Goal: Task Accomplishment & Management: Use online tool/utility

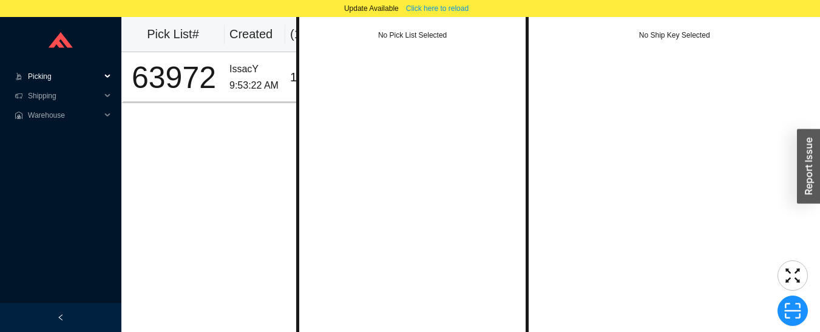
click at [39, 77] on span "Picking" at bounding box center [64, 76] width 73 height 19
click at [40, 95] on link "Start Pick" at bounding box center [44, 96] width 31 height 9
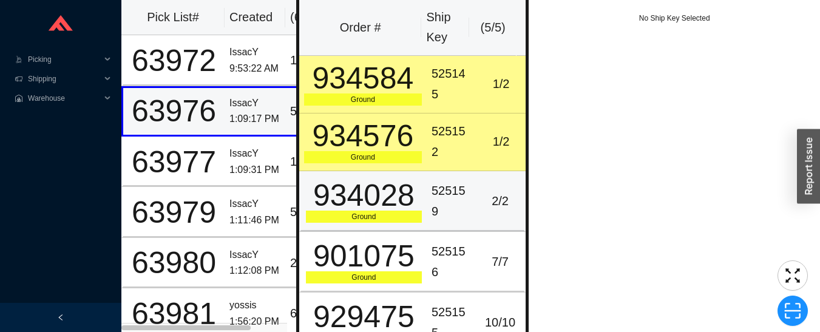
click at [436, 198] on div "525159" at bounding box center [452, 201] width 40 height 41
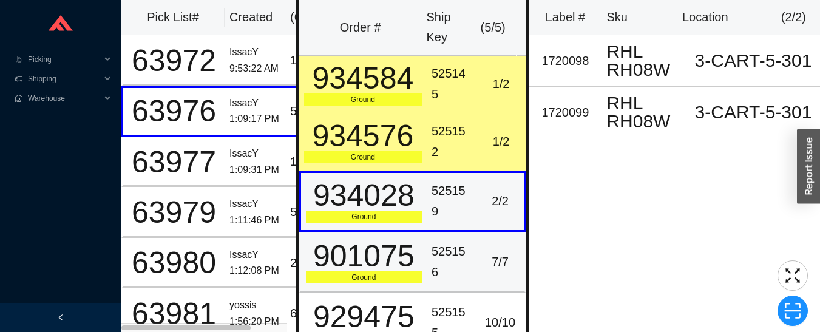
click at [447, 250] on div "525156" at bounding box center [452, 262] width 40 height 41
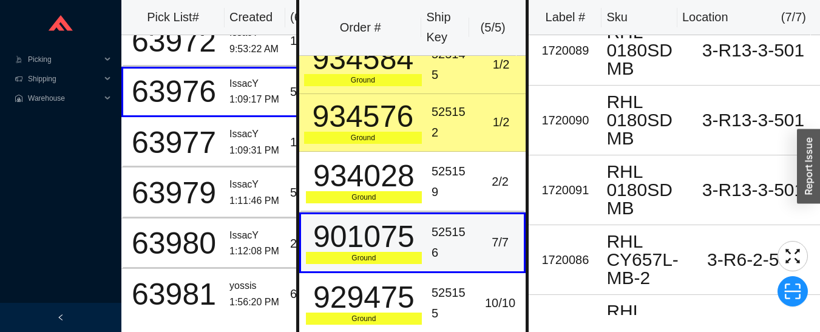
scroll to position [21, 0]
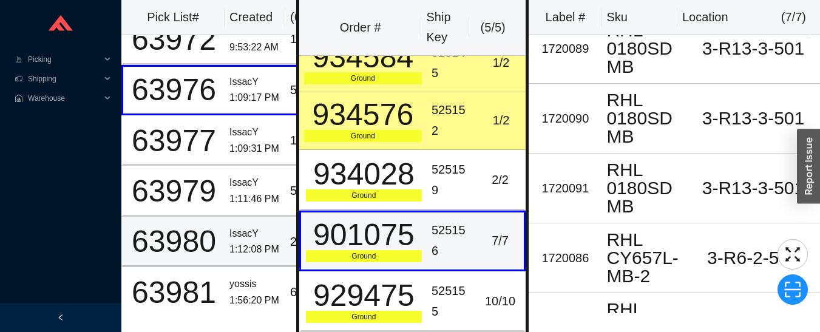
click at [251, 245] on div "1:12:08 PM" at bounding box center [255, 250] width 51 height 16
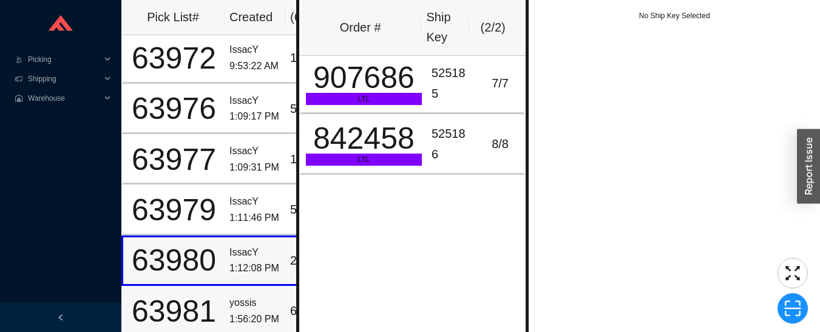
click at [254, 306] on div "yossis" at bounding box center [255, 303] width 51 height 16
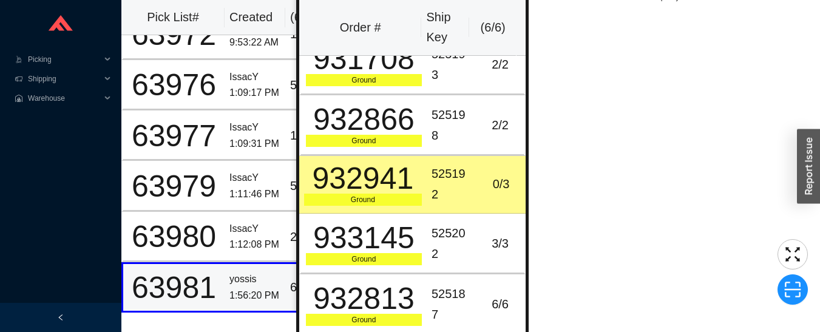
scroll to position [0, 0]
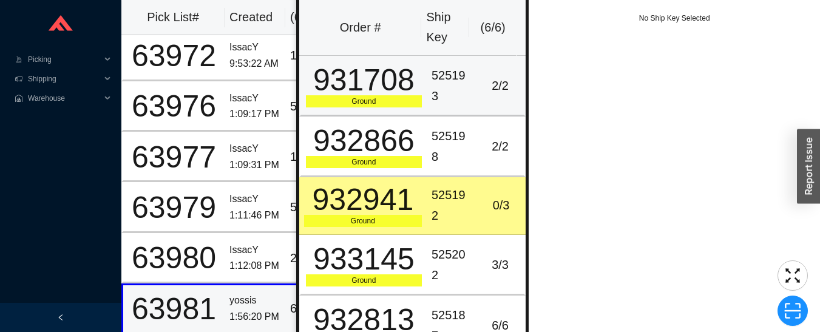
click at [466, 85] on td "525193" at bounding box center [452, 86] width 50 height 61
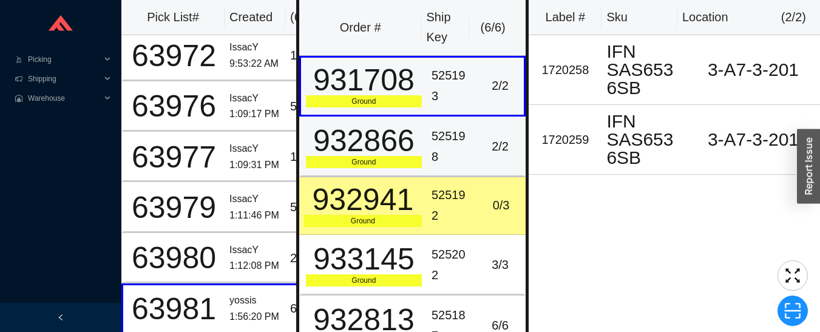
click at [461, 155] on div "525198" at bounding box center [452, 146] width 40 height 41
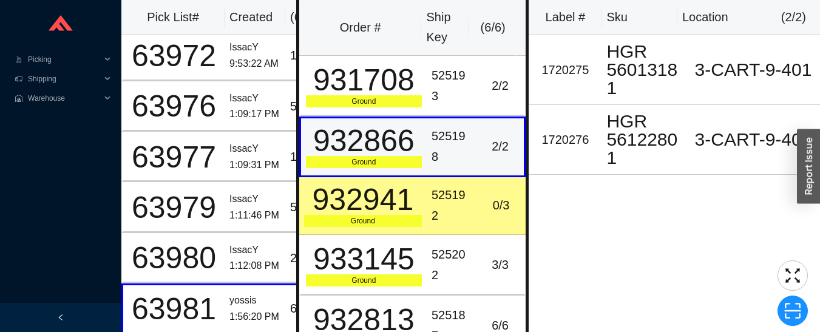
click at [461, 200] on div "525192" at bounding box center [452, 205] width 40 height 41
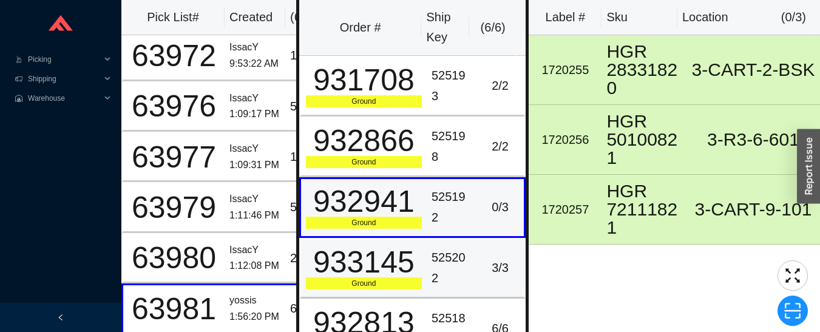
click at [458, 259] on div "525202" at bounding box center [452, 268] width 40 height 41
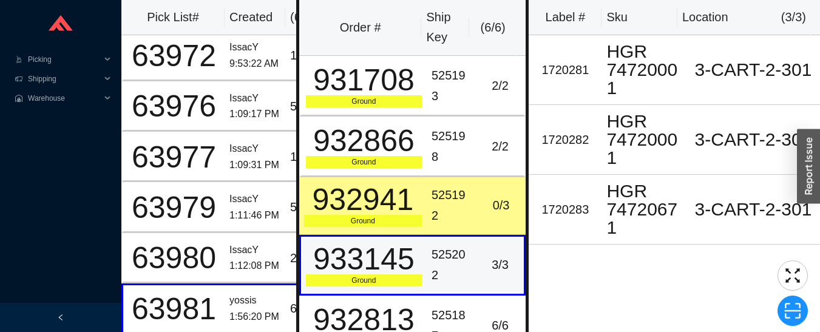
scroll to position [63, 0]
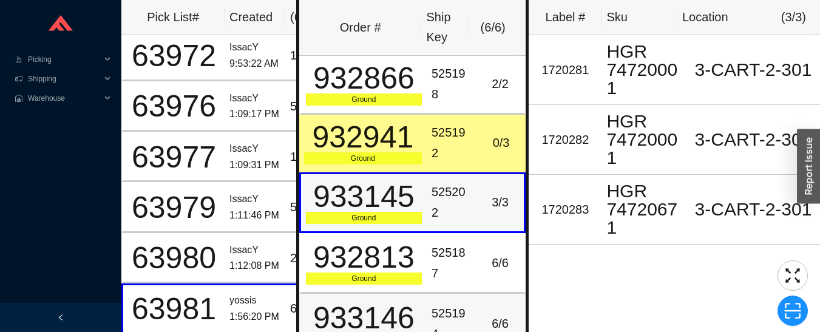
click at [463, 311] on div "525194" at bounding box center [452, 324] width 40 height 41
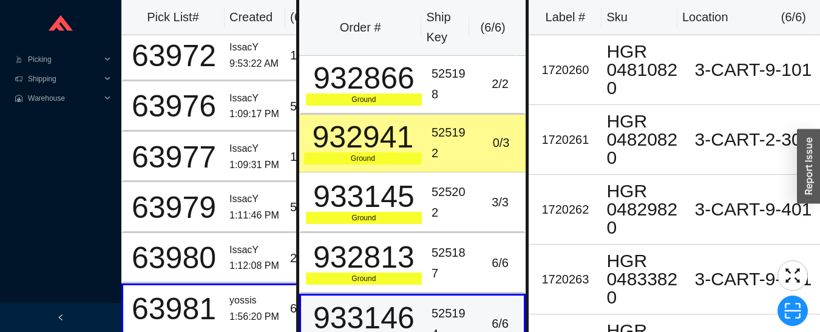
scroll to position [22, 0]
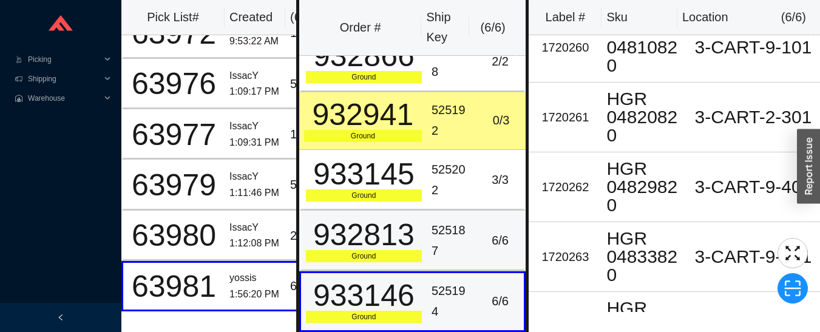
click at [446, 240] on div "525187" at bounding box center [452, 240] width 40 height 41
